Goal: Find contact information: Find contact information

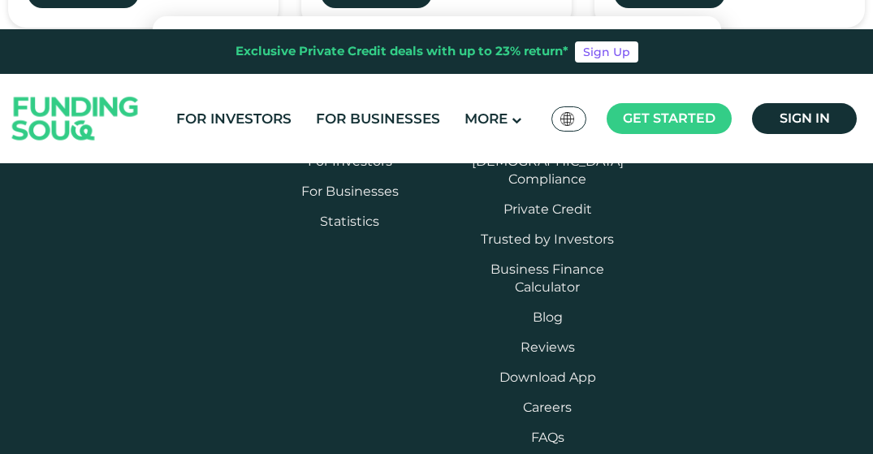
scroll to position [5900, 0]
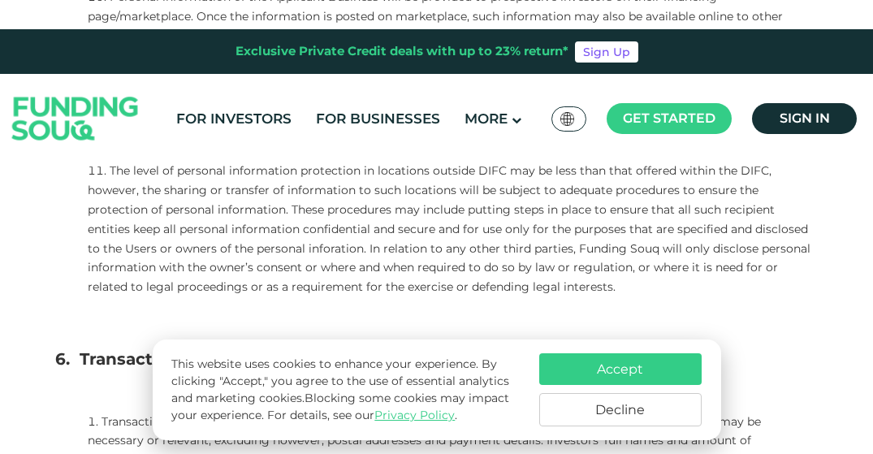
click at [581, 377] on button "Accept" at bounding box center [620, 369] width 162 height 32
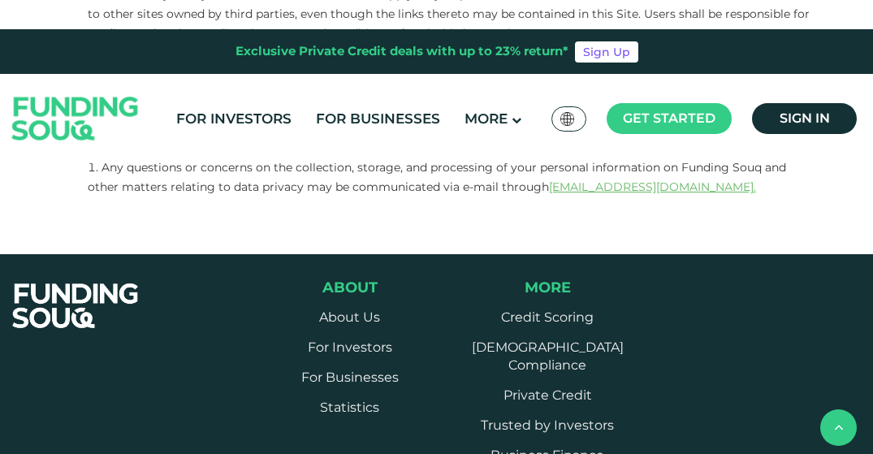
scroll to position [5522, 0]
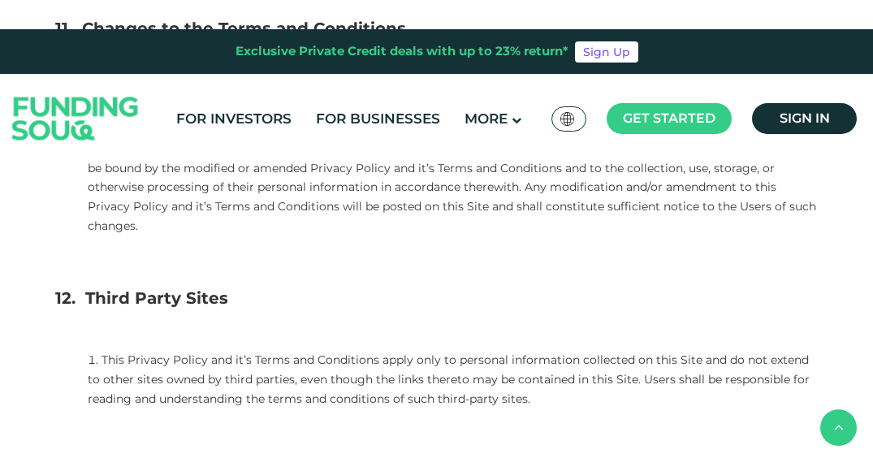
drag, startPoint x: 608, startPoint y: 381, endPoint x: 663, endPoint y: 259, distance: 133.7
click at [663, 426] on p at bounding box center [436, 435] width 763 height 19
drag, startPoint x: 620, startPoint y: 371, endPoint x: 672, endPoint y: 229, distance: 151.6
click at [672, 351] on li "This Privacy Policy and it’s Terms and Conditions apply only to personal inform…" at bounding box center [453, 380] width 731 height 58
drag, startPoint x: 542, startPoint y: 373, endPoint x: 728, endPoint y: 374, distance: 186.8
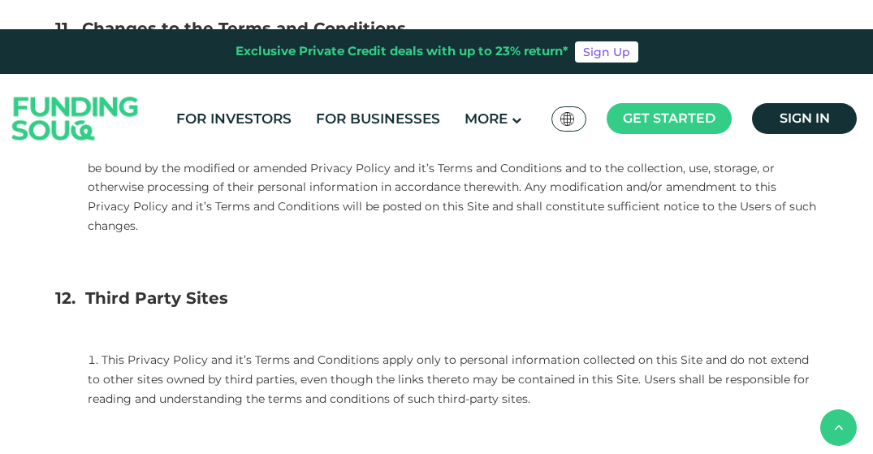
copy li "[EMAIL_ADDRESS][DOMAIN_NAME]"
